Goal: Task Accomplishment & Management: Complete application form

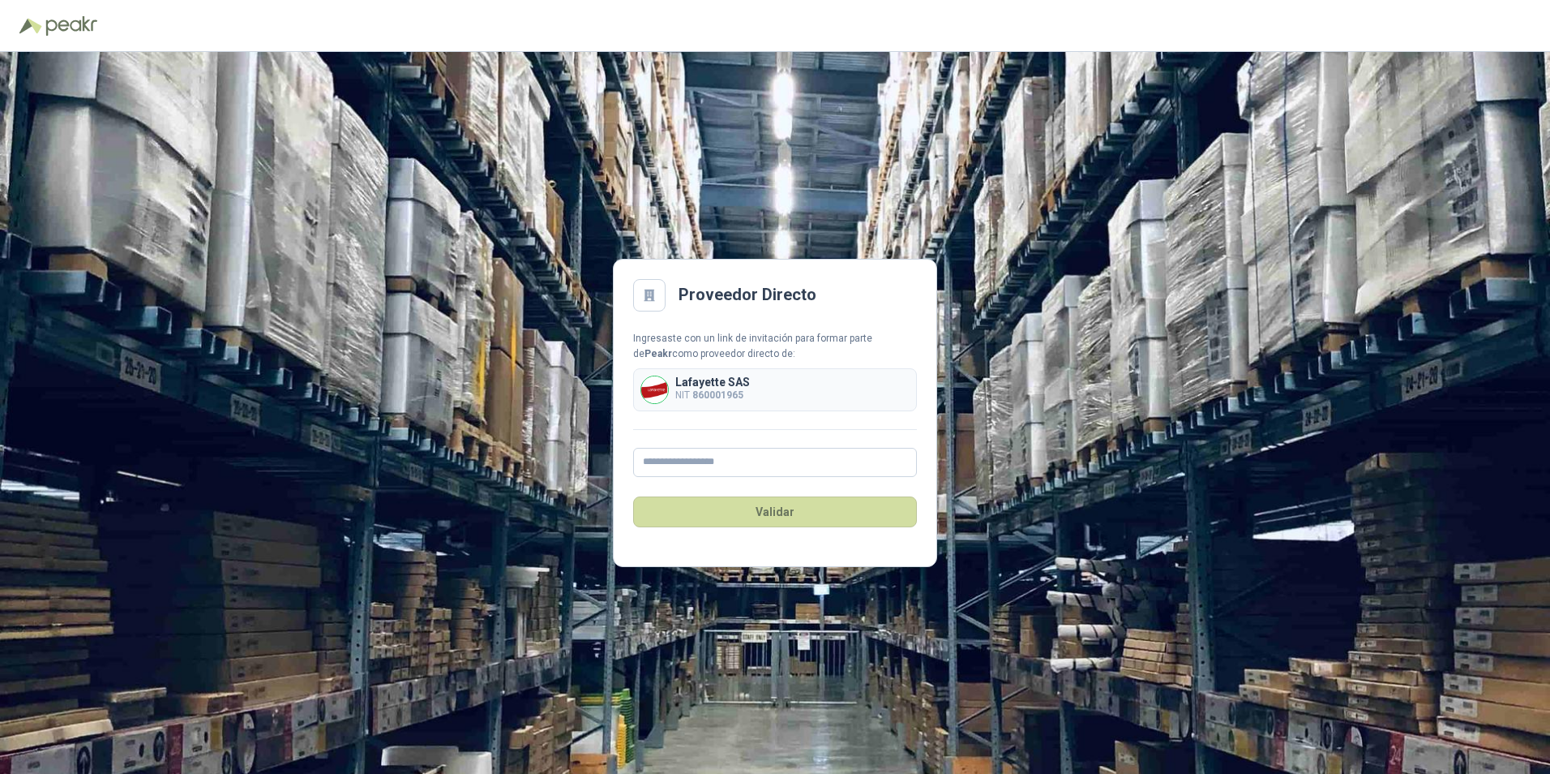
click at [723, 389] on b "860001965" at bounding box center [717, 394] width 51 height 11
click at [678, 452] on input "text" at bounding box center [775, 462] width 284 height 29
type input "**********"
click at [733, 520] on button "Validar" at bounding box center [775, 511] width 284 height 31
click at [766, 464] on input "text" at bounding box center [775, 462] width 284 height 29
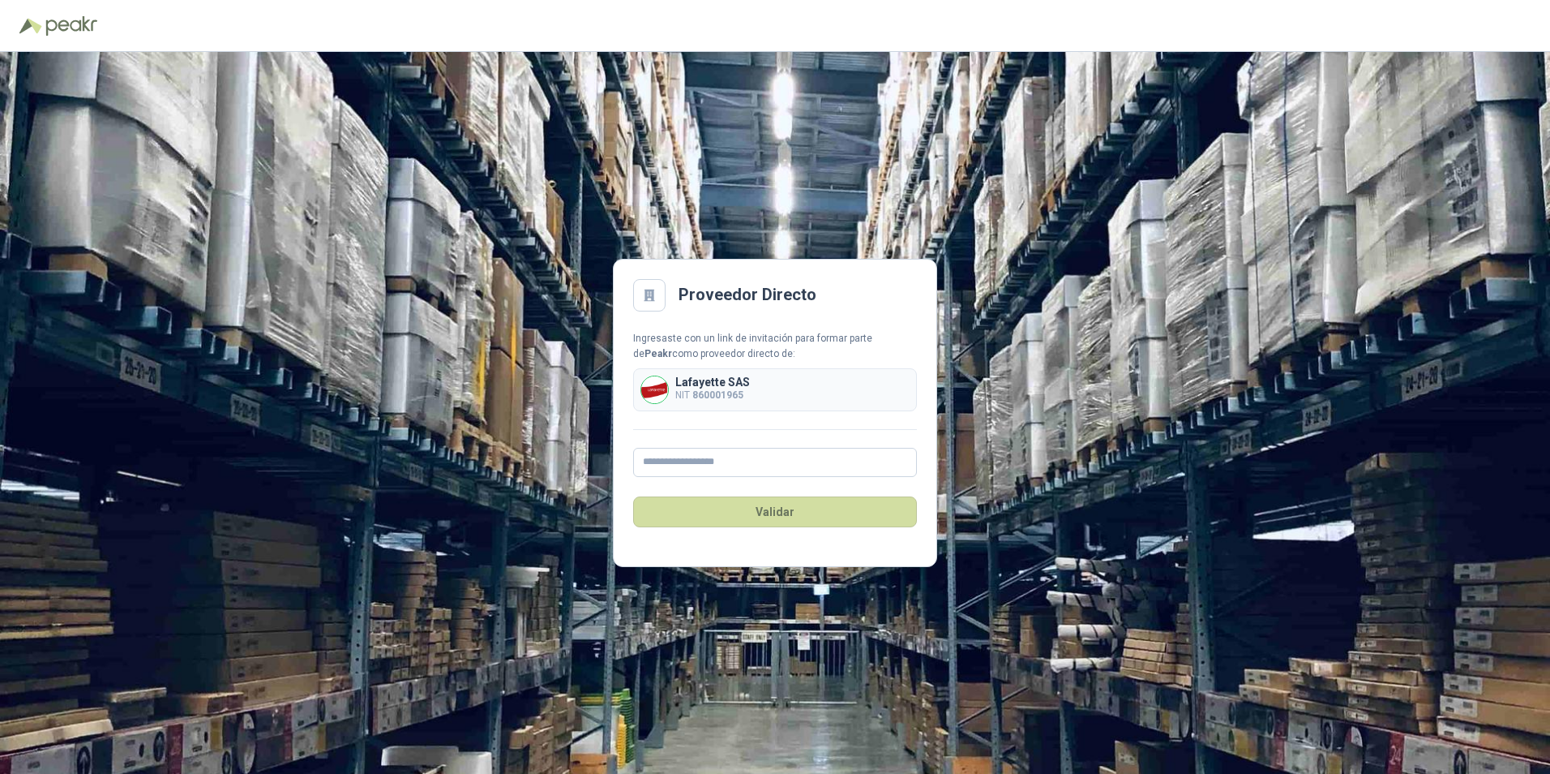
click at [1021, 525] on div "Proveedor Directo Ingresaste con un link de invitación para formar parte de [PE…" at bounding box center [775, 413] width 1550 height 722
click at [1231, 392] on div "Proveedor Directo Ingresaste con un link de invitación para formar parte de [PE…" at bounding box center [775, 413] width 1550 height 722
click at [1109, 356] on div "Proveedor Directo Ingresaste con un link de invitación para formar parte de [PE…" at bounding box center [775, 413] width 1550 height 722
click at [1083, 335] on div "Proveedor Directo Ingresaste con un link de invitación para formar parte de [PE…" at bounding box center [775, 413] width 1550 height 722
click at [855, 163] on div "Proveedor Directo Ingresaste con un link de invitación para formar parte de [PE…" at bounding box center [775, 413] width 1550 height 722
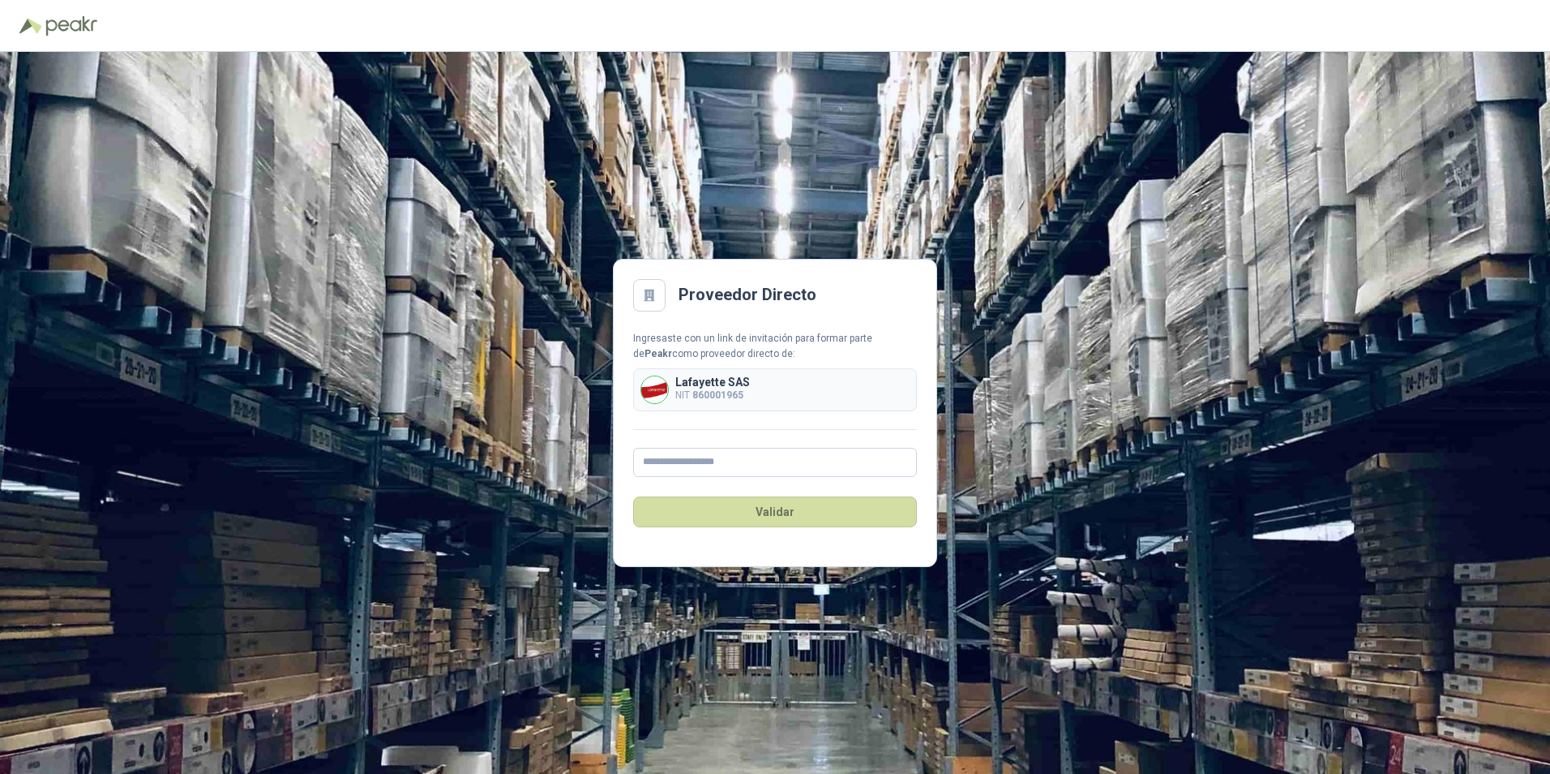
click at [384, 421] on div "Proveedor Directo Ingresaste con un link de invitación para formar parte de [PE…" at bounding box center [775, 413] width 1550 height 722
click at [1041, 581] on div "Proveedor Directo Ingresaste con un link de invitación para formar parte de [PE…" at bounding box center [775, 413] width 1550 height 722
click at [647, 688] on div "Proveedor Directo Ingresaste con un link de invitación para formar parte de [PE…" at bounding box center [775, 413] width 1550 height 722
drag, startPoint x: 894, startPoint y: 119, endPoint x: 335, endPoint y: 234, distance: 570.4
click at [892, 121] on div "Proveedor Directo Ingresaste con un link de invitación para formar parte de [PE…" at bounding box center [775, 413] width 1550 height 722
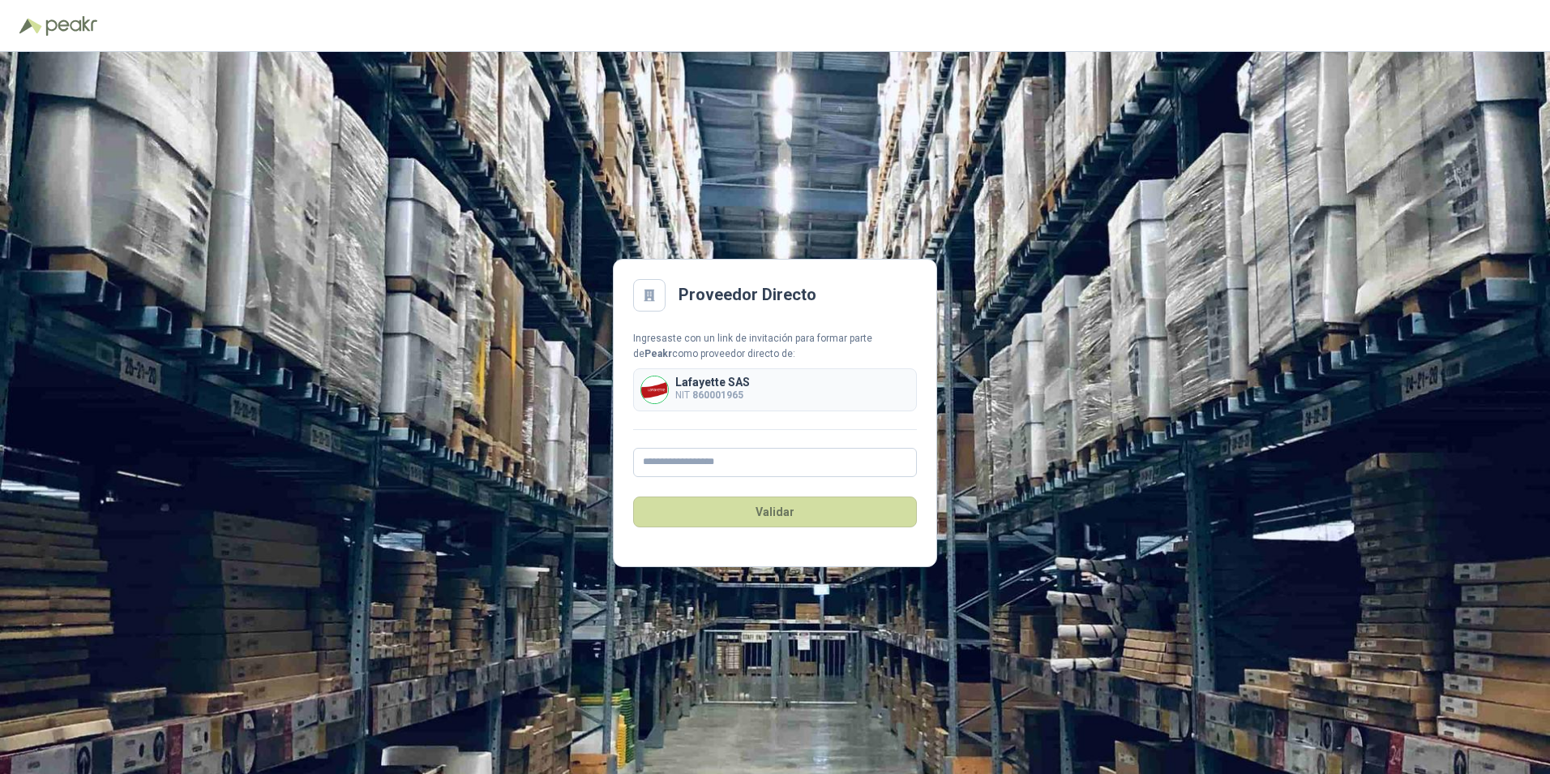
click at [349, 414] on div "Proveedor Directo Ingresaste con un link de invitación para formar parte de [PE…" at bounding box center [775, 413] width 1550 height 722
click at [967, 105] on div "Proveedor Directo Ingresaste con un link de invitación para formar parte de [PE…" at bounding box center [775, 413] width 1550 height 722
click at [1089, 509] on div "Proveedor Directo Ingresaste con un link de invitación para formar parte de [PE…" at bounding box center [775, 413] width 1550 height 722
click at [1050, 549] on div "Proveedor Directo Ingresaste con un link de invitación para formar parte de [PE…" at bounding box center [775, 413] width 1550 height 722
click at [1057, 631] on div "Proveedor Directo Ingresaste con un link de invitación para formar parte de [PE…" at bounding box center [775, 413] width 1550 height 722
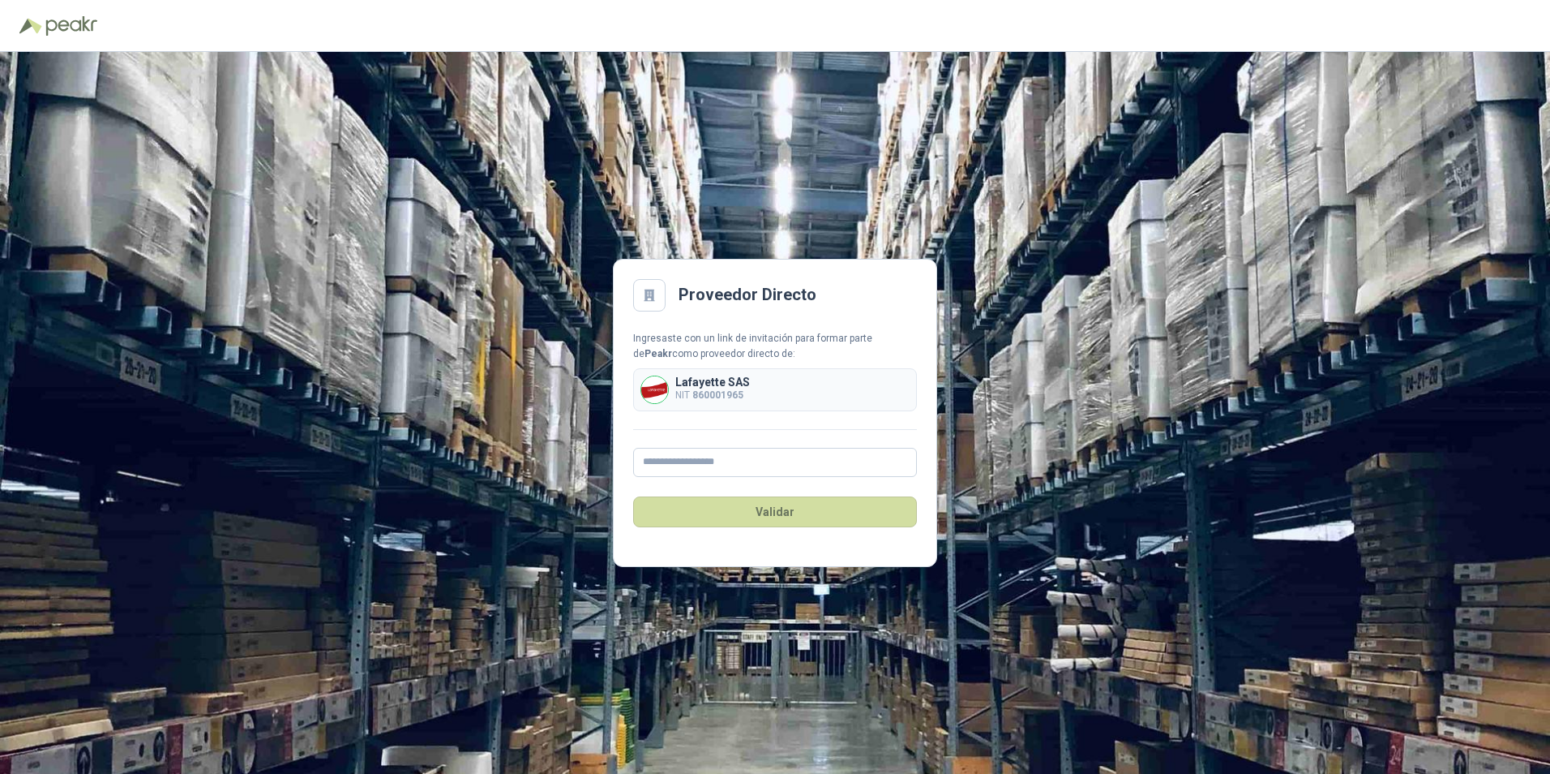
click at [1218, 462] on div "Proveedor Directo Ingresaste con un link de invitación para formar parte de [PE…" at bounding box center [775, 413] width 1550 height 722
